Goal: Check status: Check status

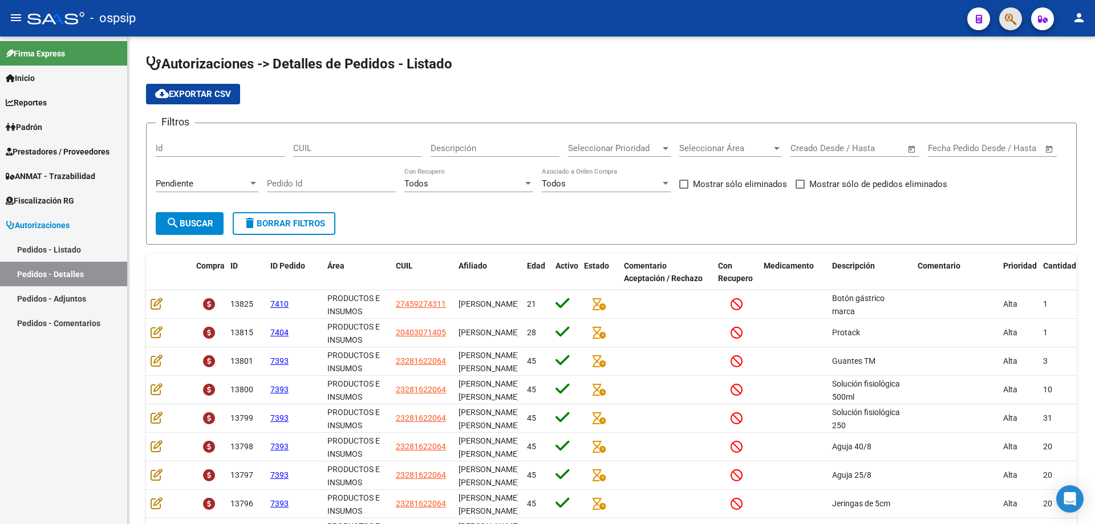
click at [1002, 15] on button "button" at bounding box center [1010, 18] width 23 height 23
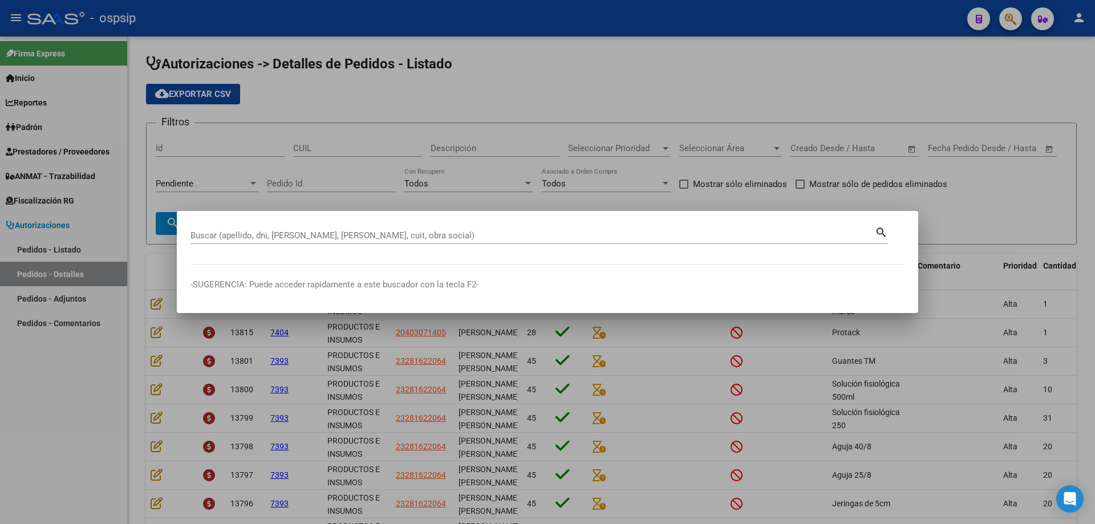
click at [501, 228] on div "Buscar (apellido, dni, [PERSON_NAME], [PERSON_NAME], cuit, obra social)" at bounding box center [532, 235] width 684 height 17
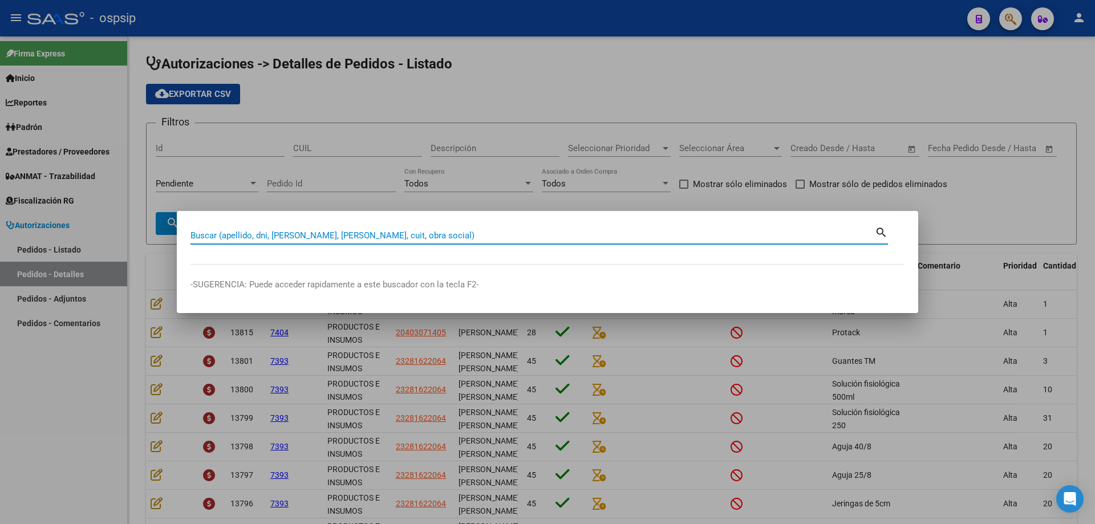
paste input "27321883929"
type input "27321883929"
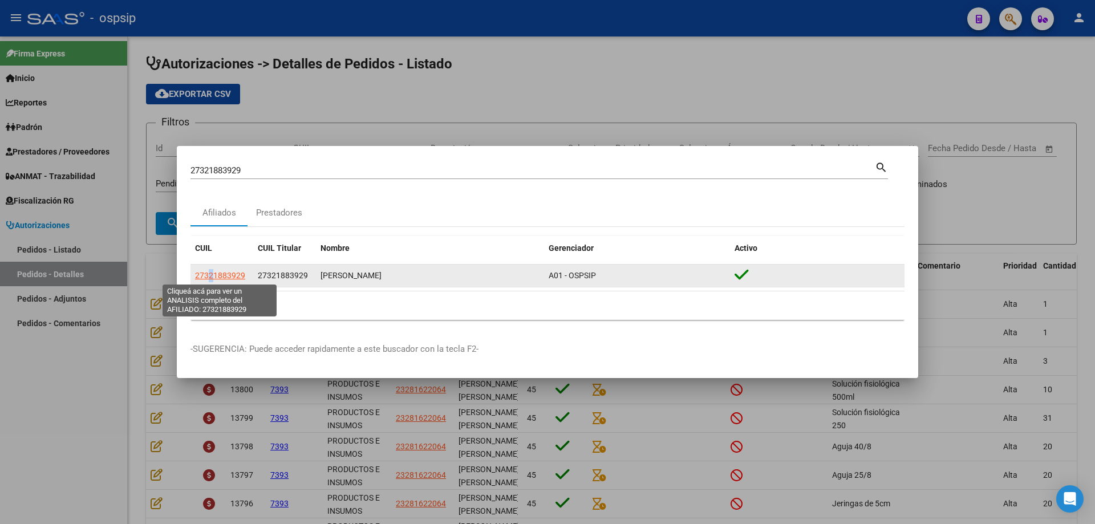
click at [211, 278] on span "27321883929" at bounding box center [220, 275] width 50 height 9
copy span "2"
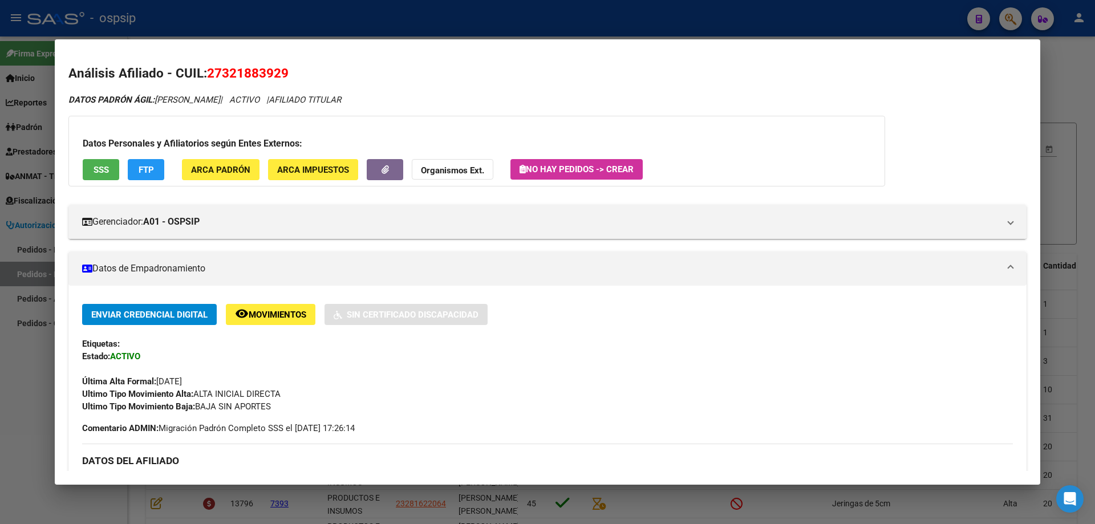
click at [1062, 99] on div at bounding box center [547, 262] width 1095 height 524
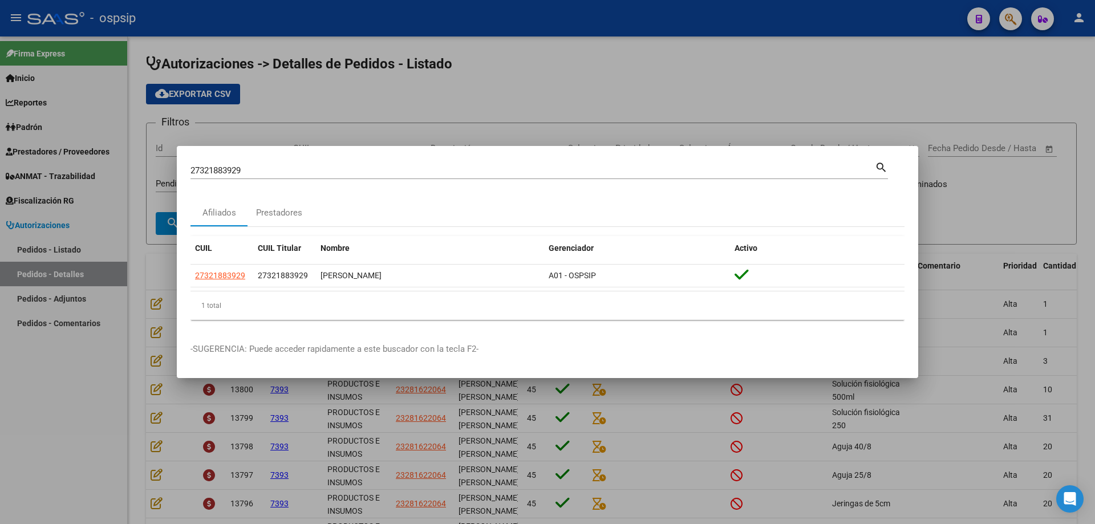
click at [435, 67] on div at bounding box center [547, 262] width 1095 height 524
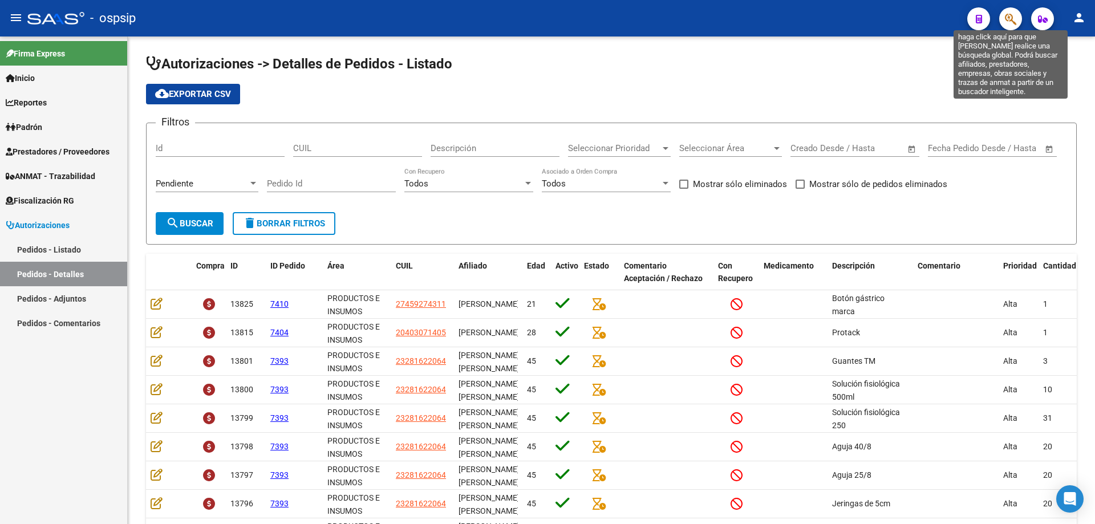
click at [1010, 19] on icon "button" at bounding box center [1010, 19] width 11 height 13
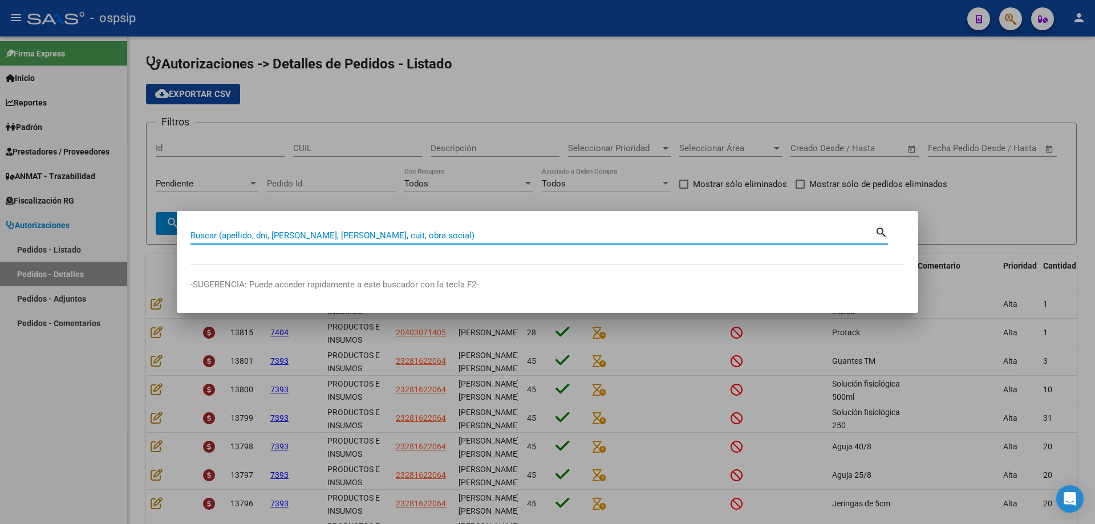
paste input "27321883929"
type input "27321883929"
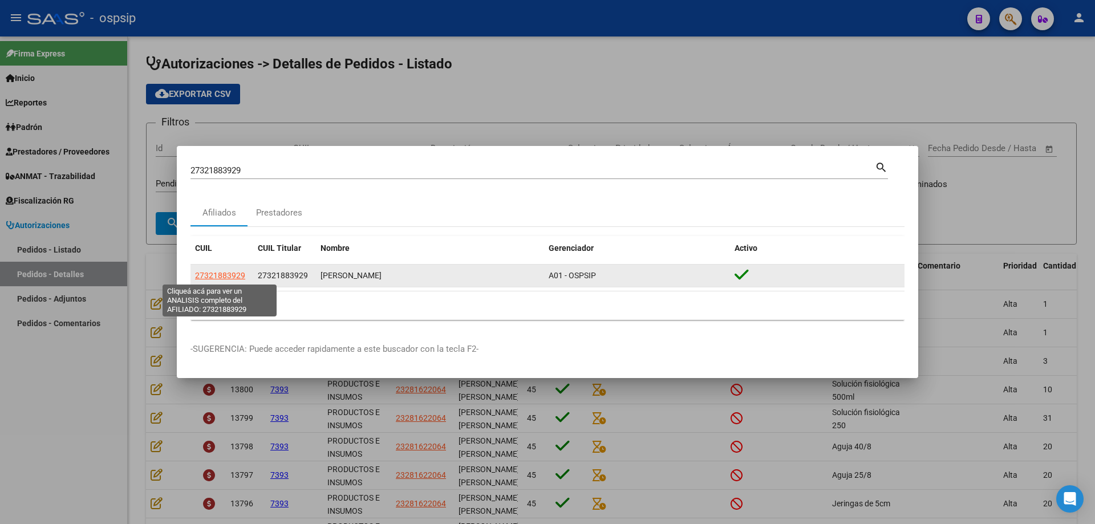
click at [228, 277] on span "27321883929" at bounding box center [220, 275] width 50 height 9
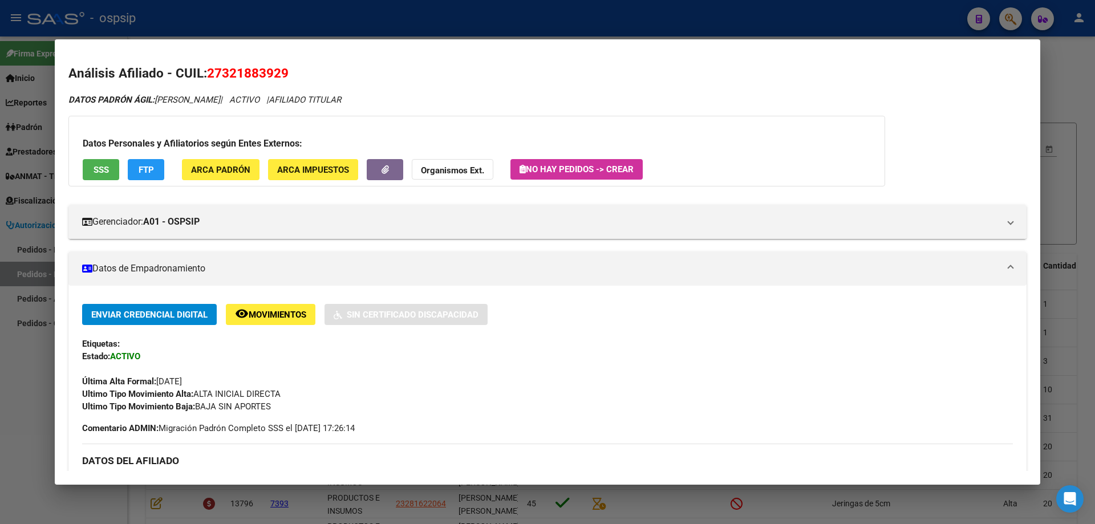
click at [1058, 67] on div at bounding box center [547, 262] width 1095 height 524
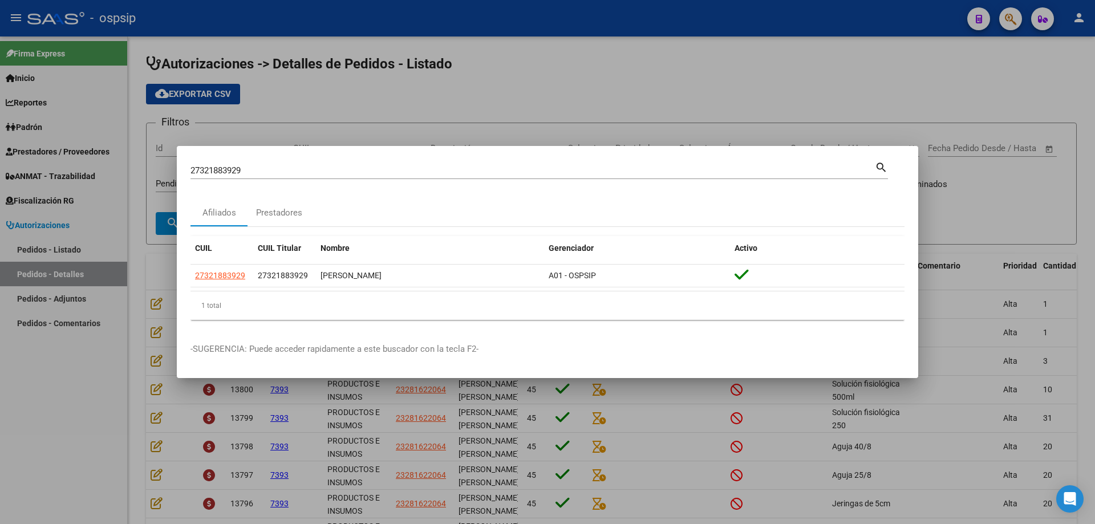
click at [664, 82] on div at bounding box center [547, 262] width 1095 height 524
